Goal: Information Seeking & Learning: Find specific fact

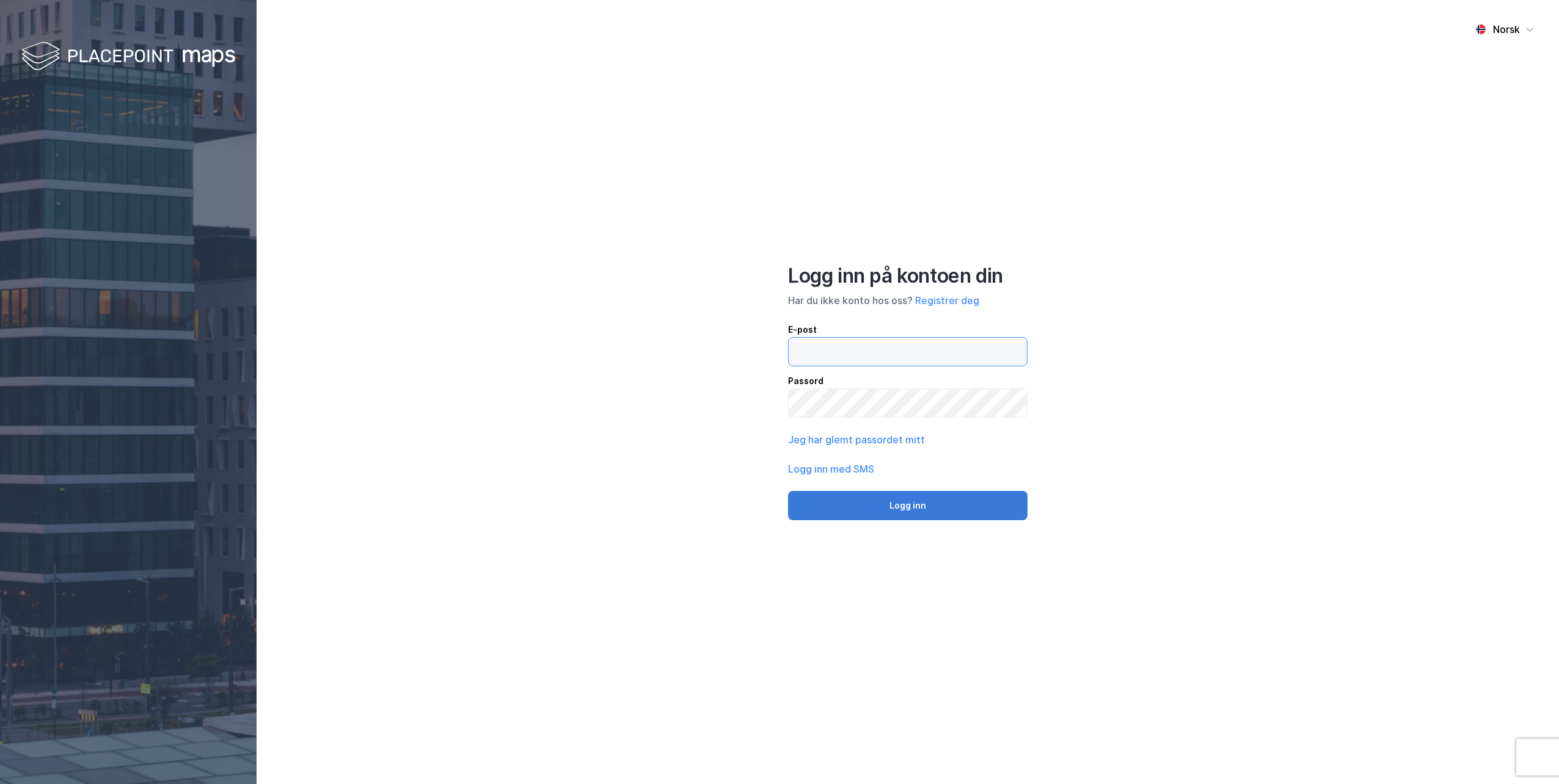
type input "hiaa@wiersholm.no"
click at [901, 509] on button "Logg inn" at bounding box center [908, 505] width 240 height 29
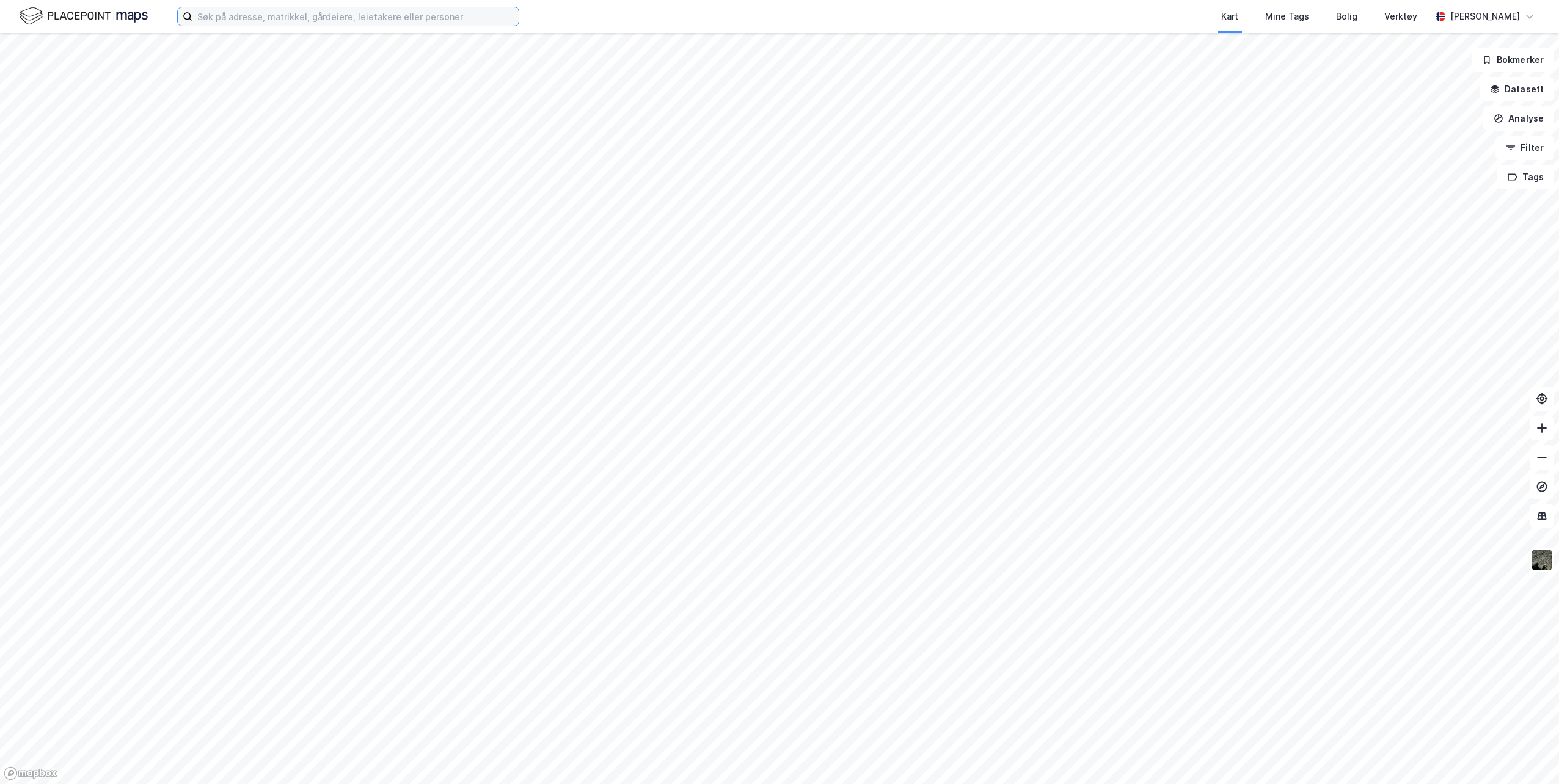
click at [334, 20] on input at bounding box center [355, 16] width 326 height 19
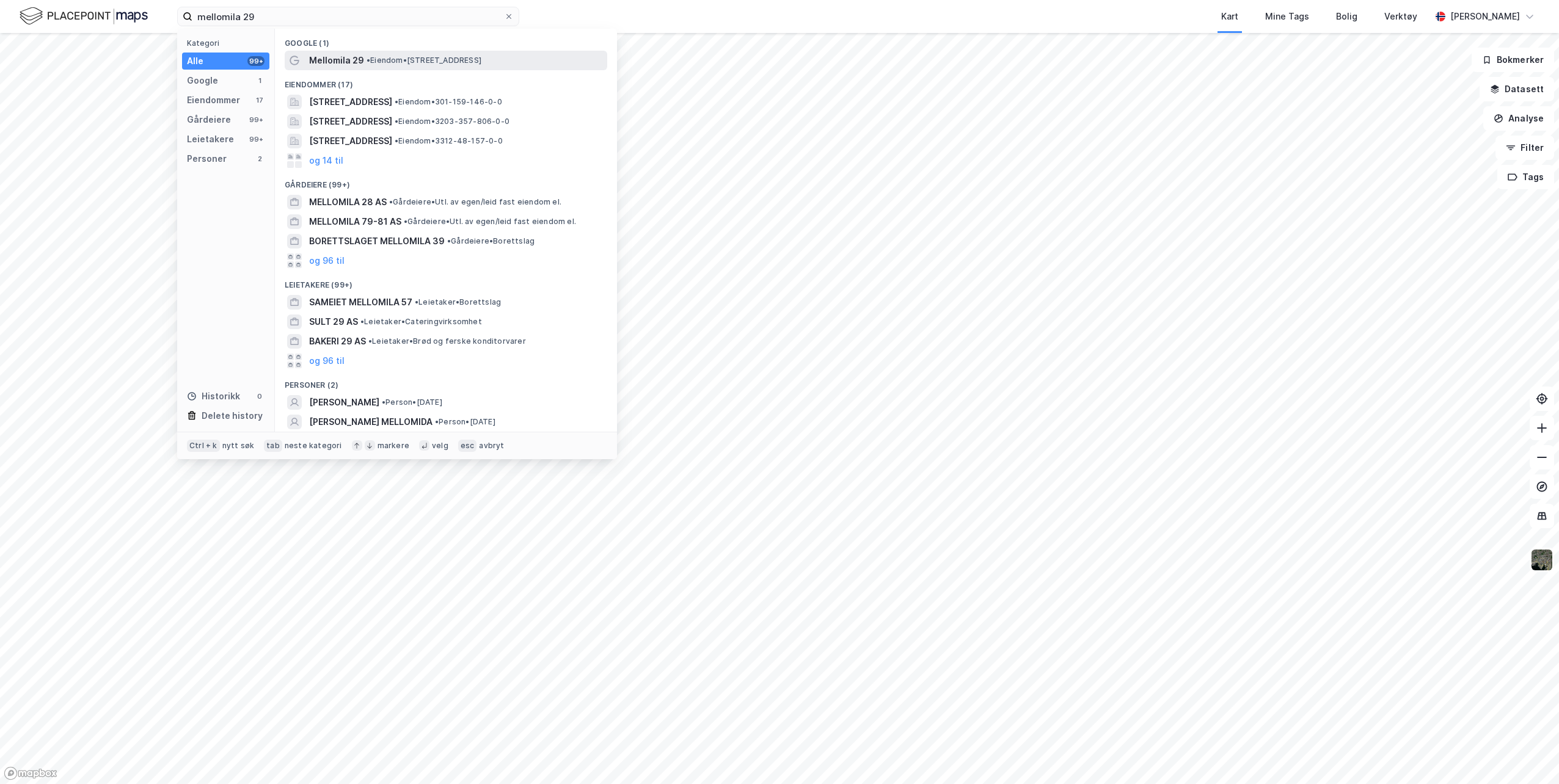
click at [447, 60] on span "• Eiendom • Mellomila 29, 7018 Trondheim" at bounding box center [424, 60] width 115 height 10
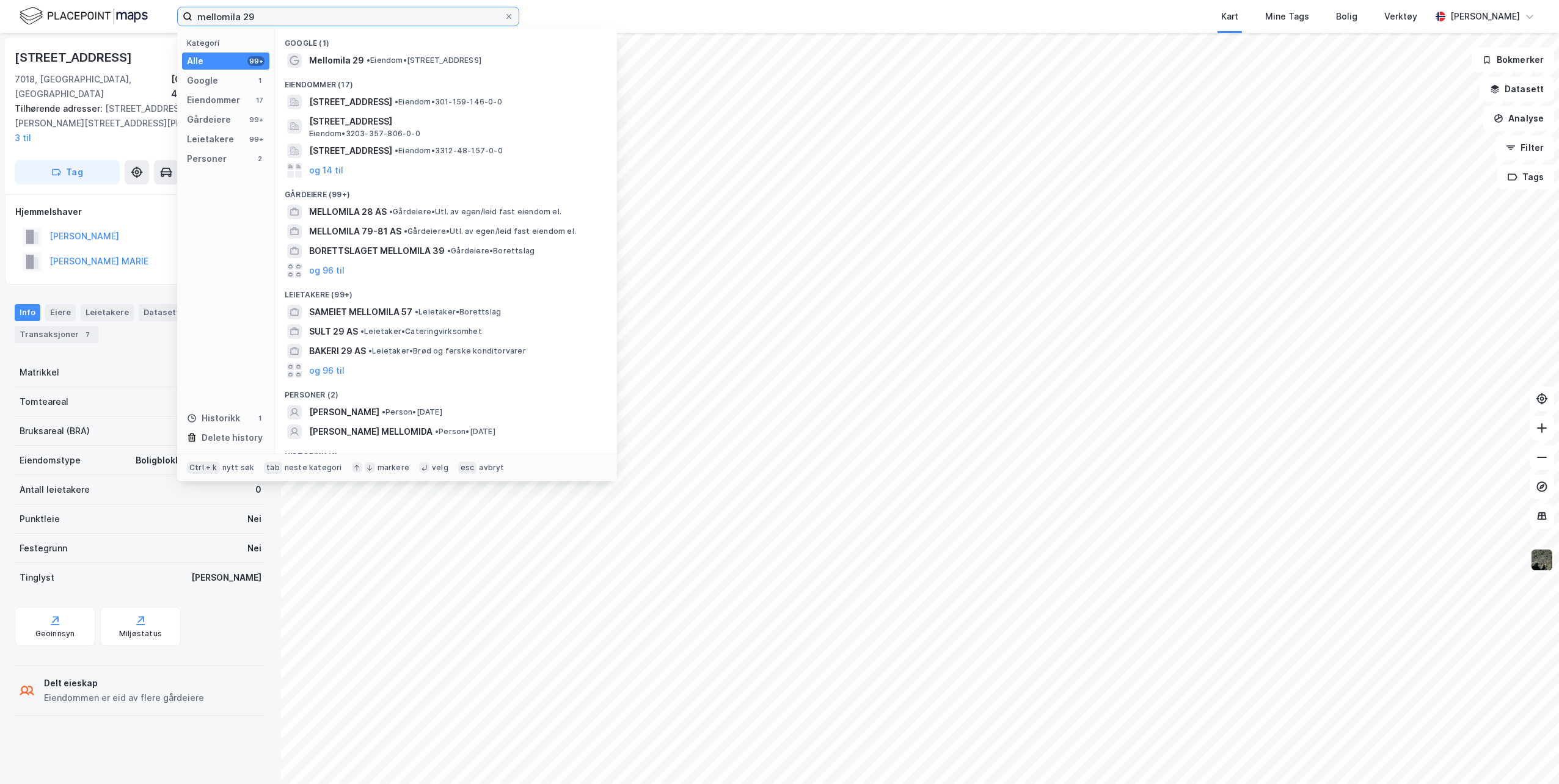
drag, startPoint x: 308, startPoint y: 24, endPoint x: 66, endPoint y: 3, distance: 242.9
click at [66, 3] on div "mellomila 29 Kategori Alle 99+ Google 1 Eiendommer 17 Gårdeiere 99+ Leietakere …" at bounding box center [779, 16] width 1559 height 33
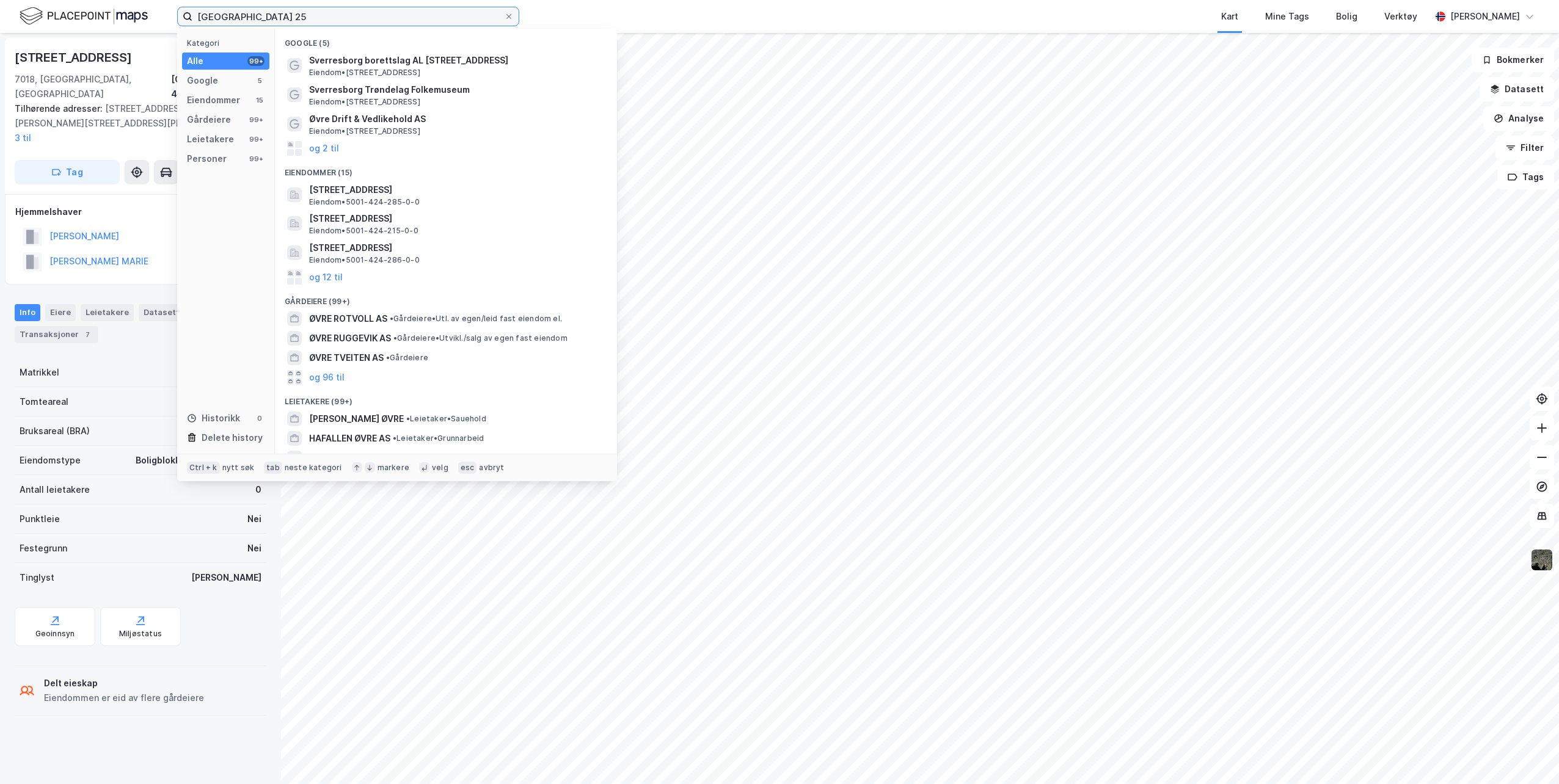
type input "øvre sverresborg 25"
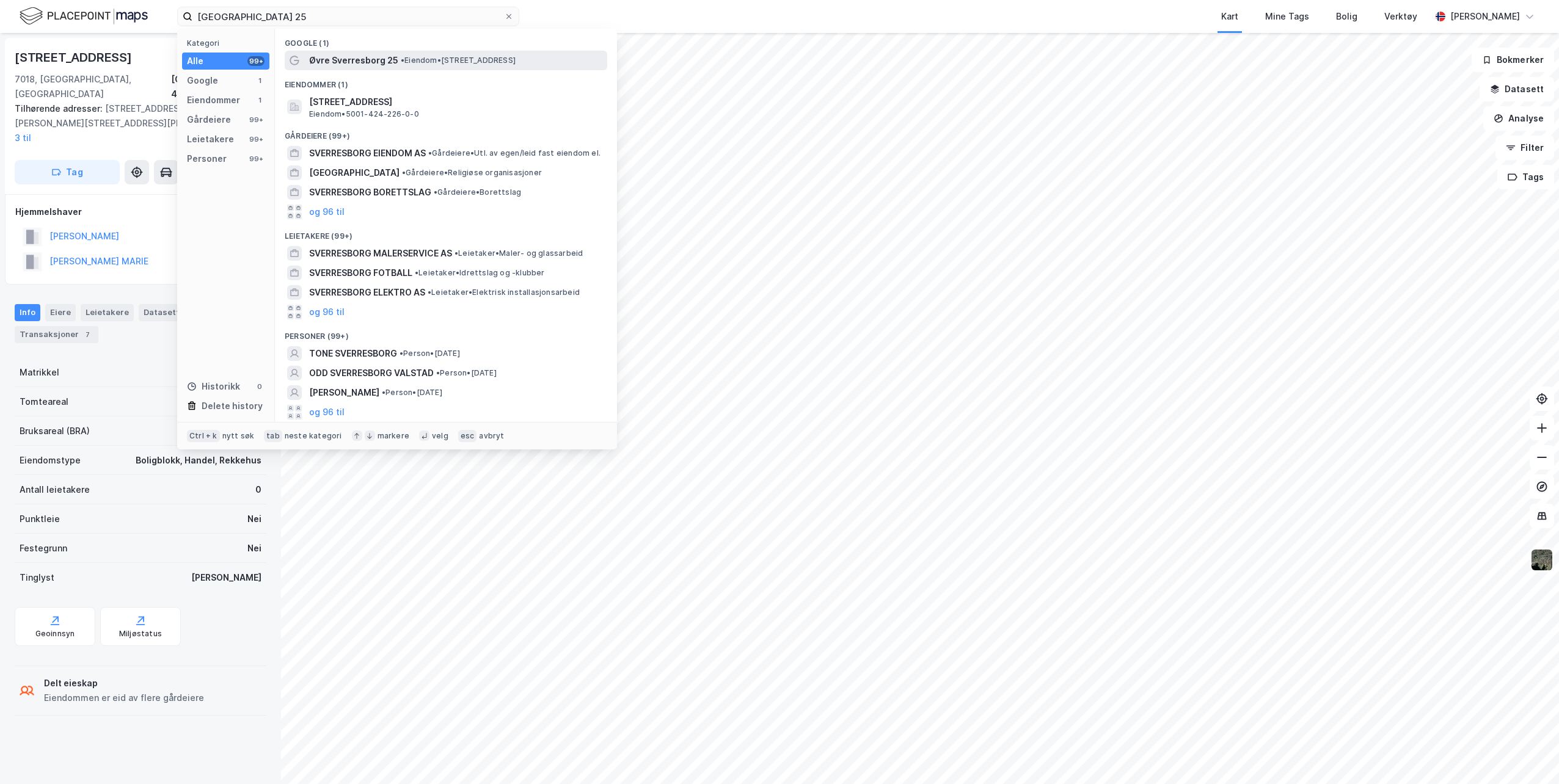
click at [471, 61] on span "• Eiendom • Øvre Sverresborg 25, 7020 Trondheim" at bounding box center [457, 60] width 115 height 10
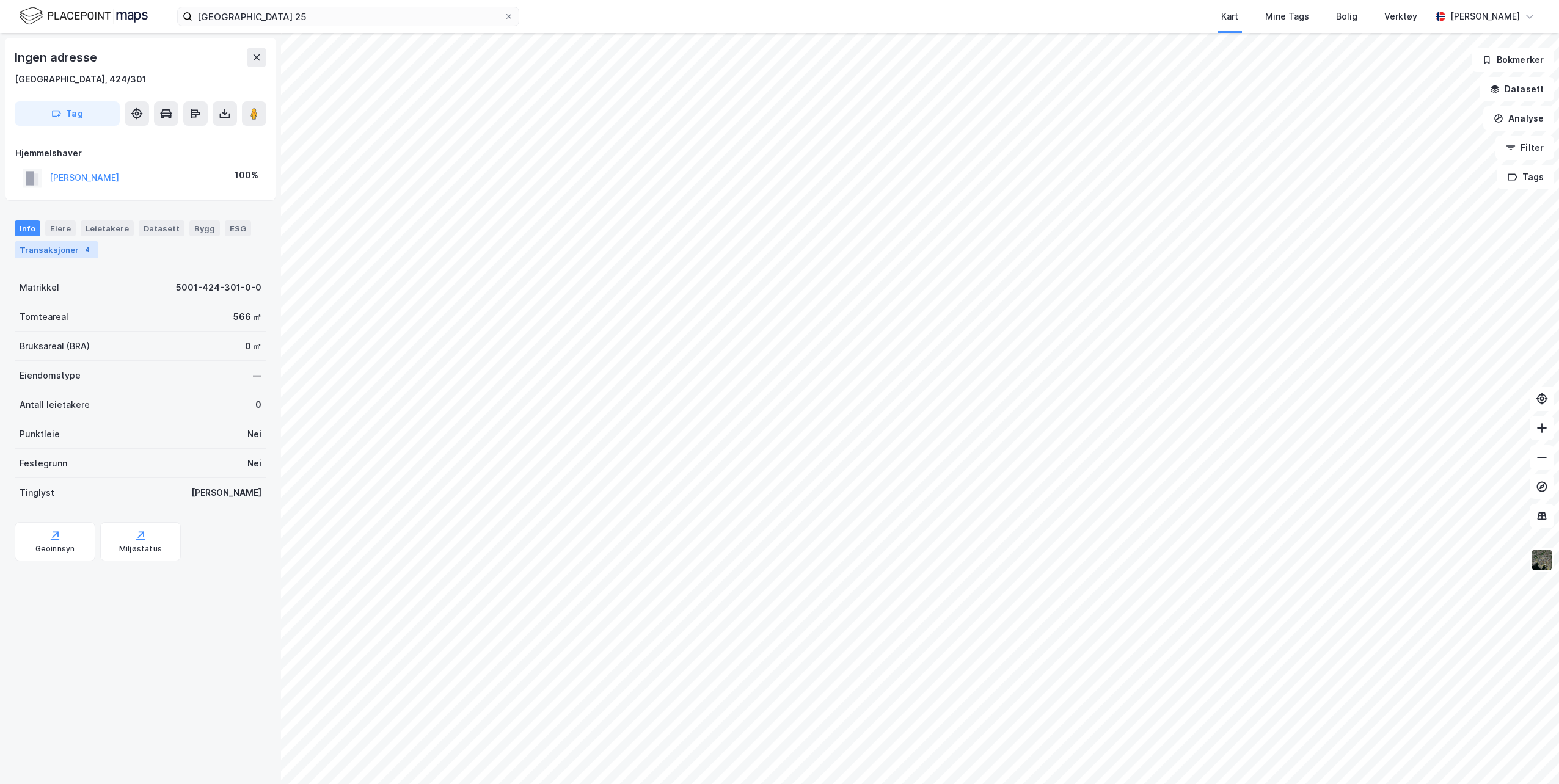
click at [51, 250] on div "Transaksjoner 4" at bounding box center [57, 249] width 84 height 17
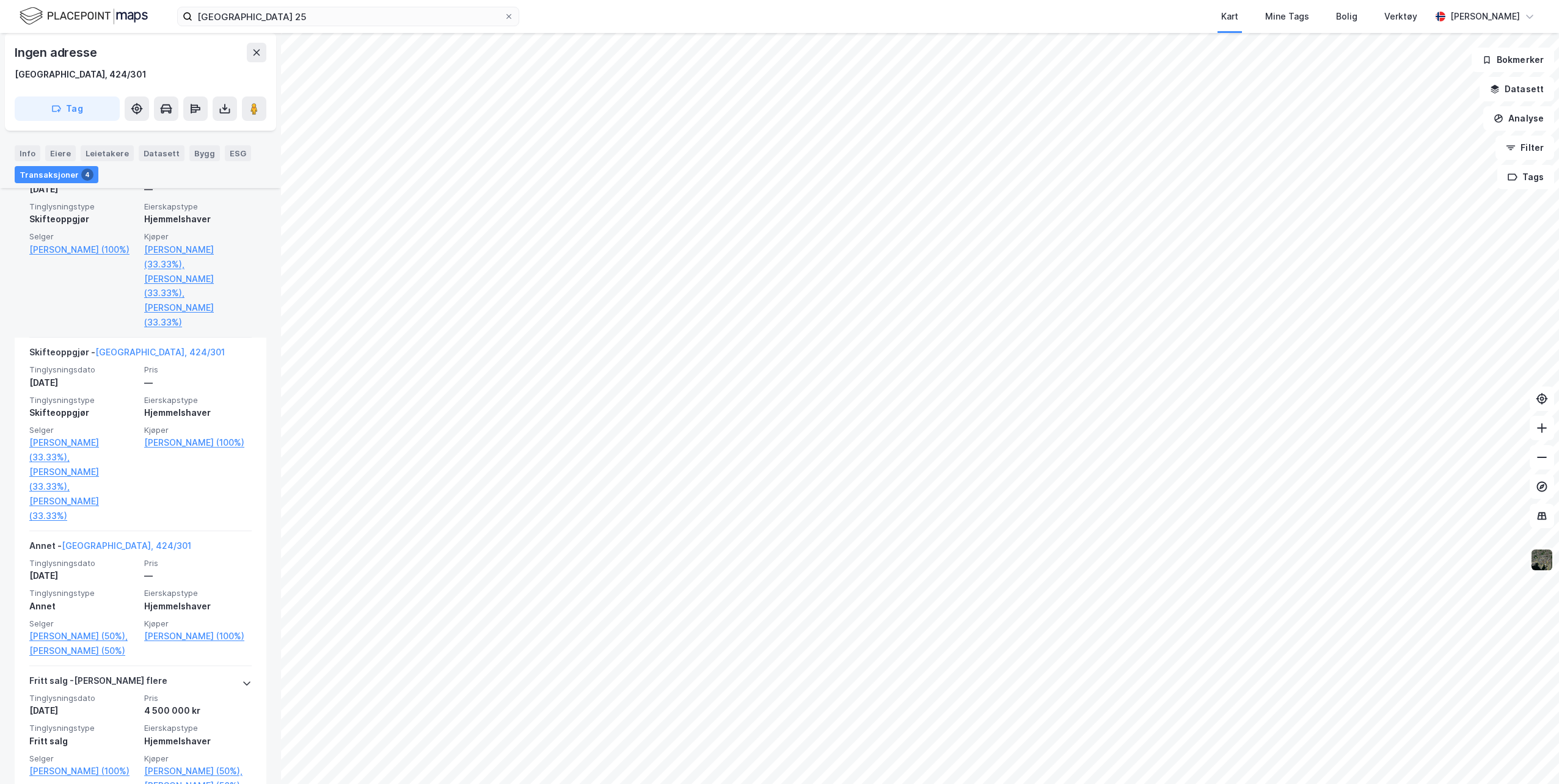
scroll to position [281, 0]
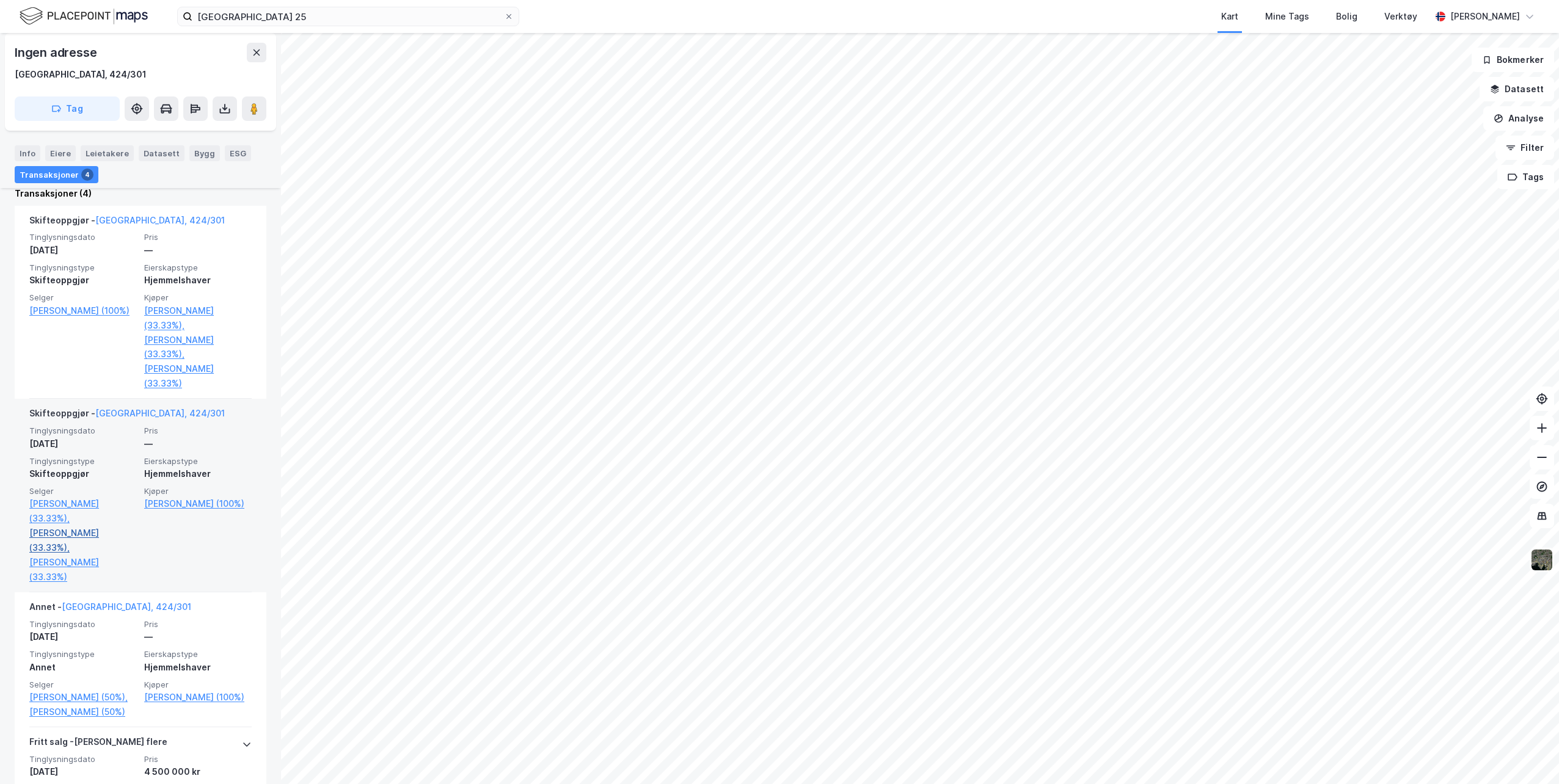
click at [84, 535] on link "Jervell Claus Moxnes (33.33%)," at bounding box center [83, 540] width 107 height 29
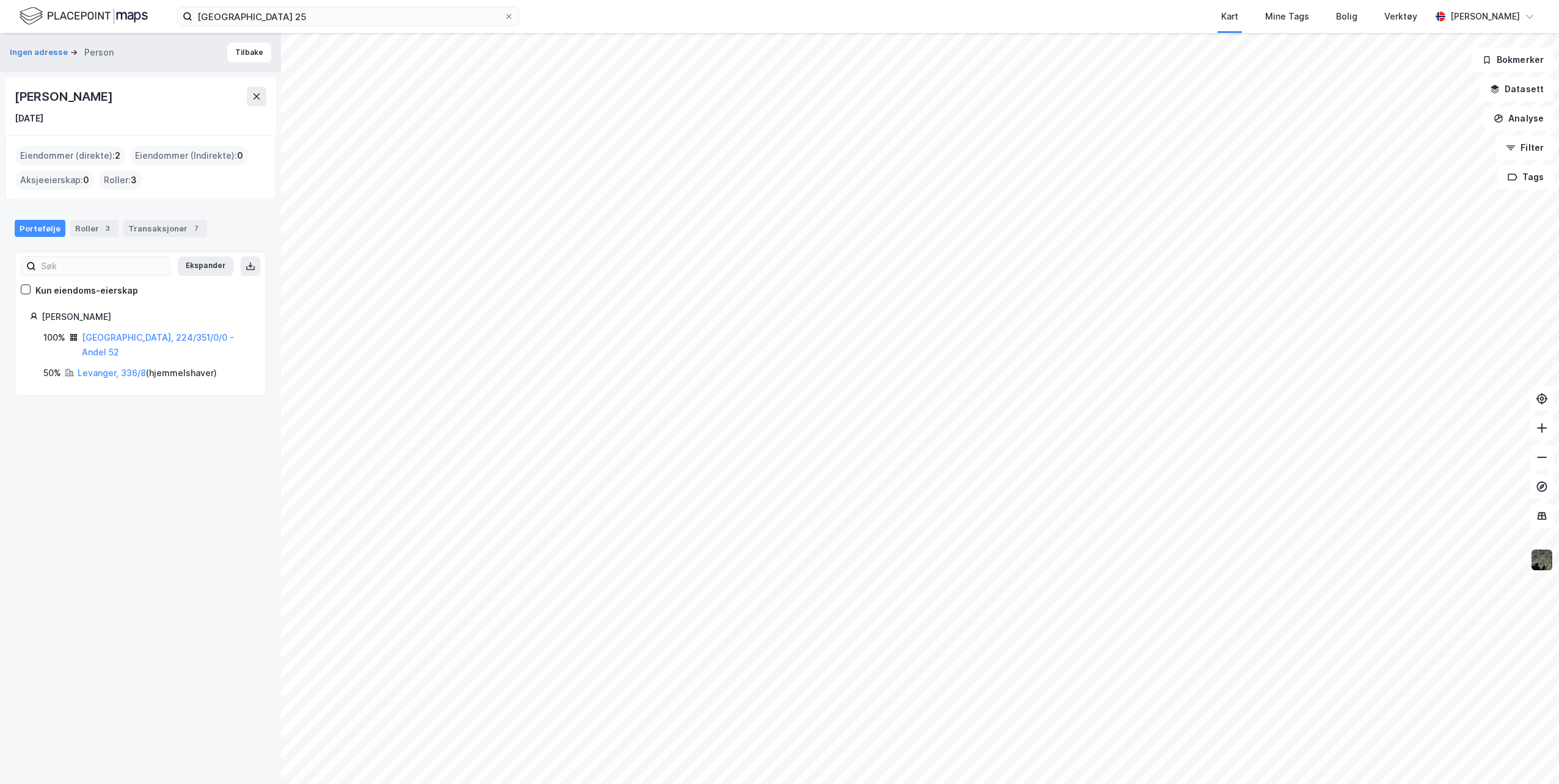
drag, startPoint x: 147, startPoint y: 94, endPoint x: -1, endPoint y: 93, distance: 148.0
click at [0, 93] on html "øvre sverresborg 25 Kart Mine Tags Bolig Verktøy Hilde Kristin Aasarød Ingen ad…" at bounding box center [779, 392] width 1559 height 784
drag, startPoint x: -1, startPoint y: 93, endPoint x: 128, endPoint y: 113, distance: 130.5
click at [128, 113] on div "9. jan. 1961" at bounding box center [140, 118] width 251 height 15
drag, startPoint x: 139, startPoint y: 95, endPoint x: 12, endPoint y: 101, distance: 127.1
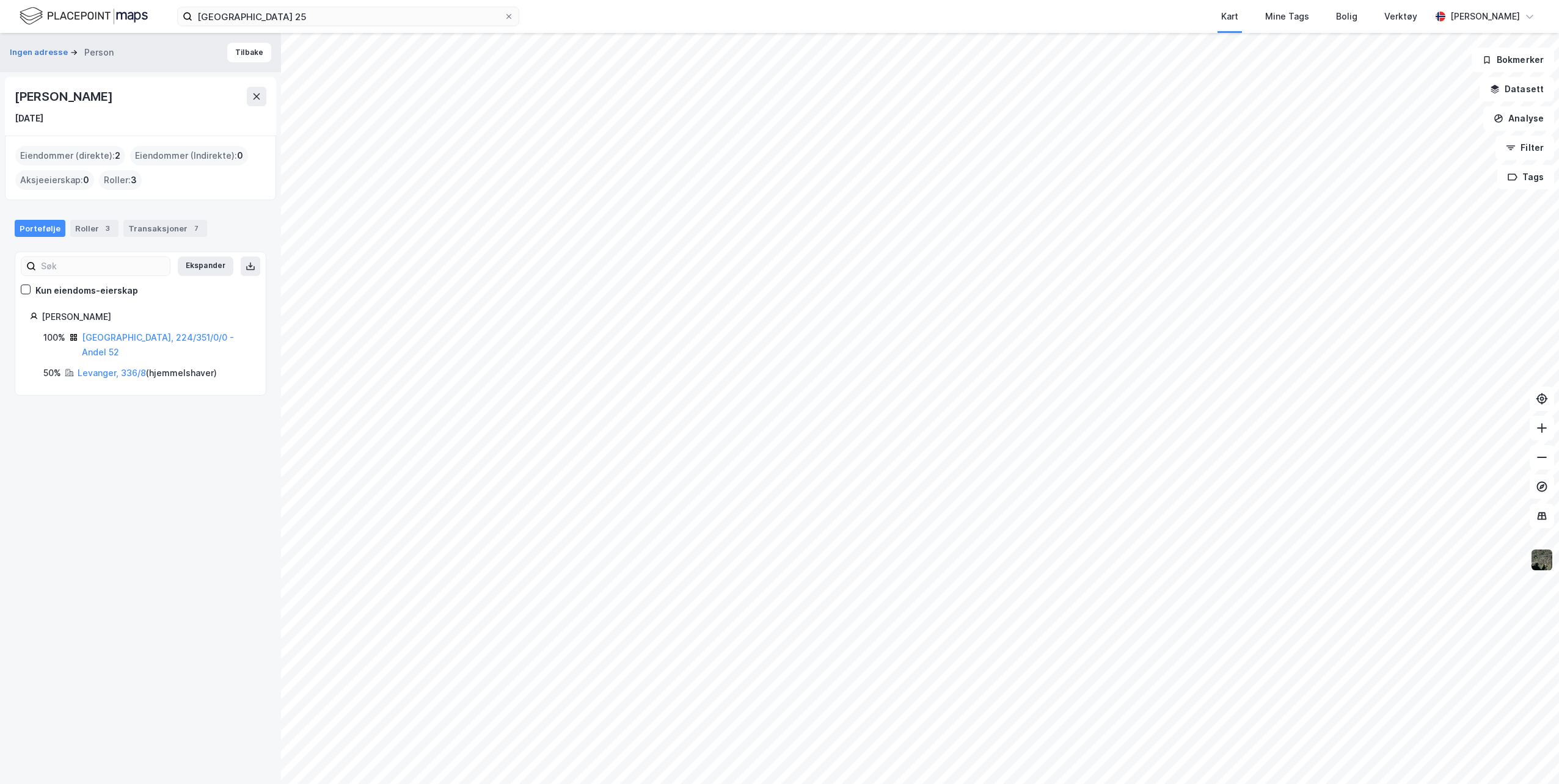
click at [12, 101] on div "Claus Moxnes Jervell 9. jan. 1961" at bounding box center [140, 107] width 271 height 59
copy div "Claus Moxnes Jervell"
click at [1491, 19] on div "Hilde Kristin Aasarød" at bounding box center [1484, 16] width 69 height 15
click at [1431, 74] on div "Logg ut" at bounding box center [1423, 75] width 33 height 15
